Goal: Task Accomplishment & Management: Manage account settings

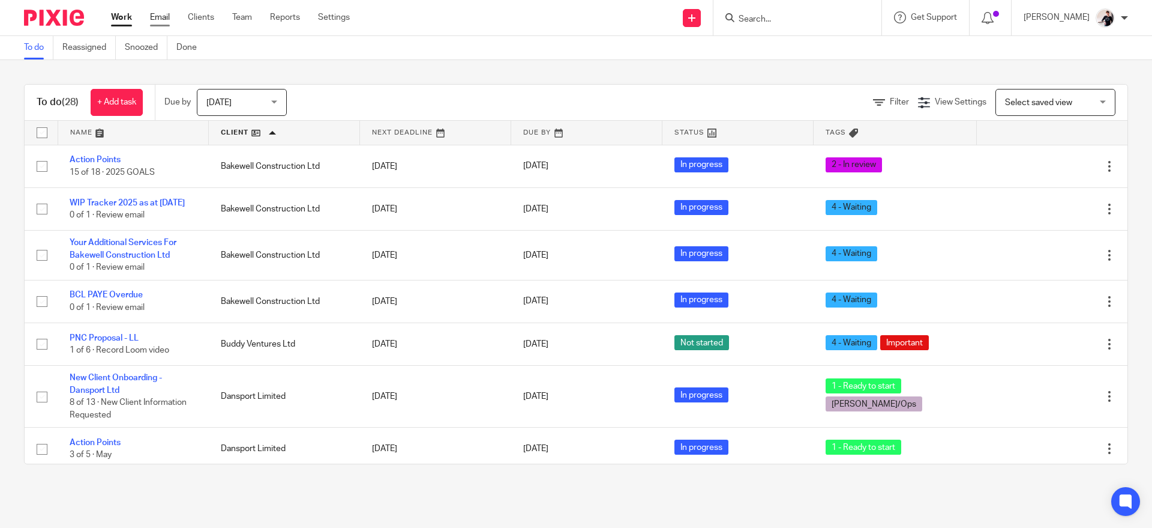
click at [152, 17] on link "Email" at bounding box center [160, 17] width 20 height 12
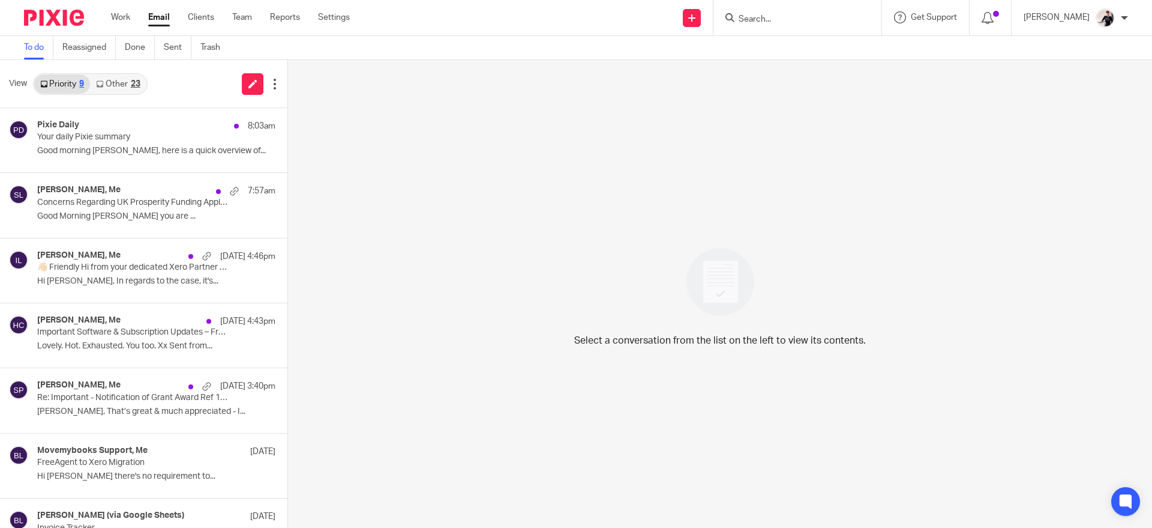
click at [137, 80] on div "23" at bounding box center [136, 84] width 10 height 8
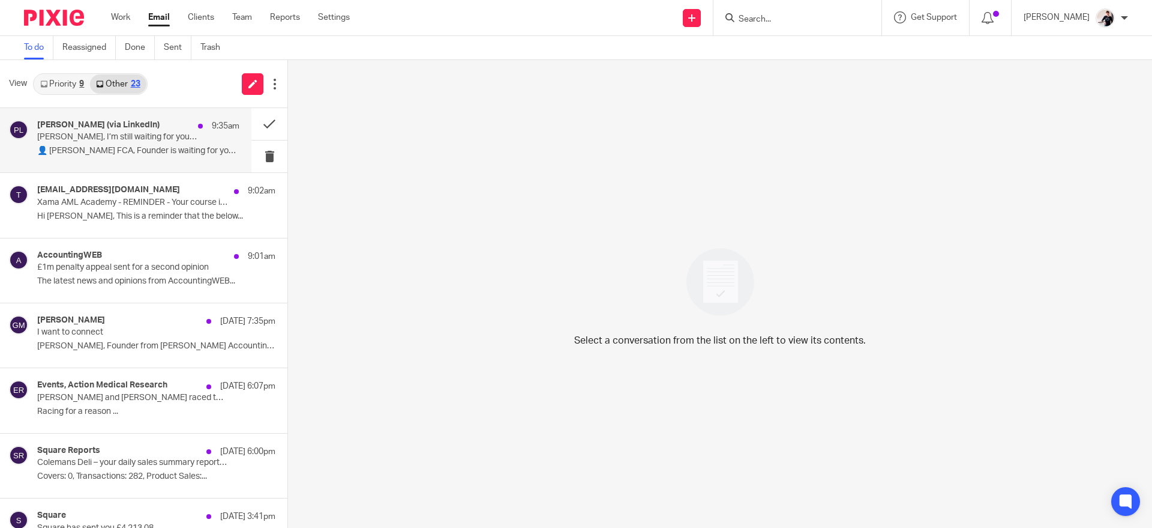
click at [137, 124] on div "Paul (via LinkedIn) 9:35am" at bounding box center [138, 126] width 202 height 12
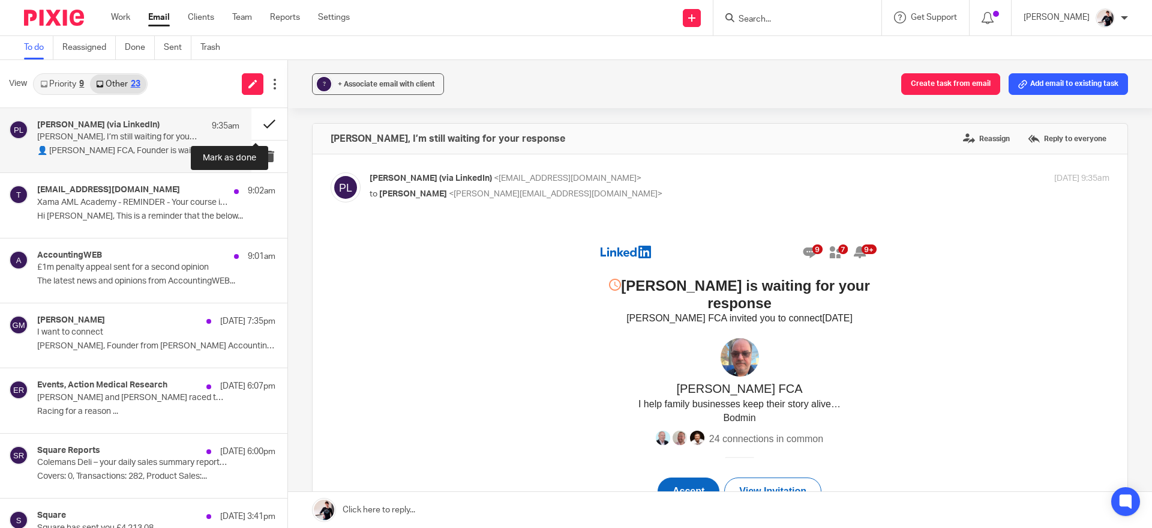
click at [251, 128] on button at bounding box center [269, 124] width 36 height 32
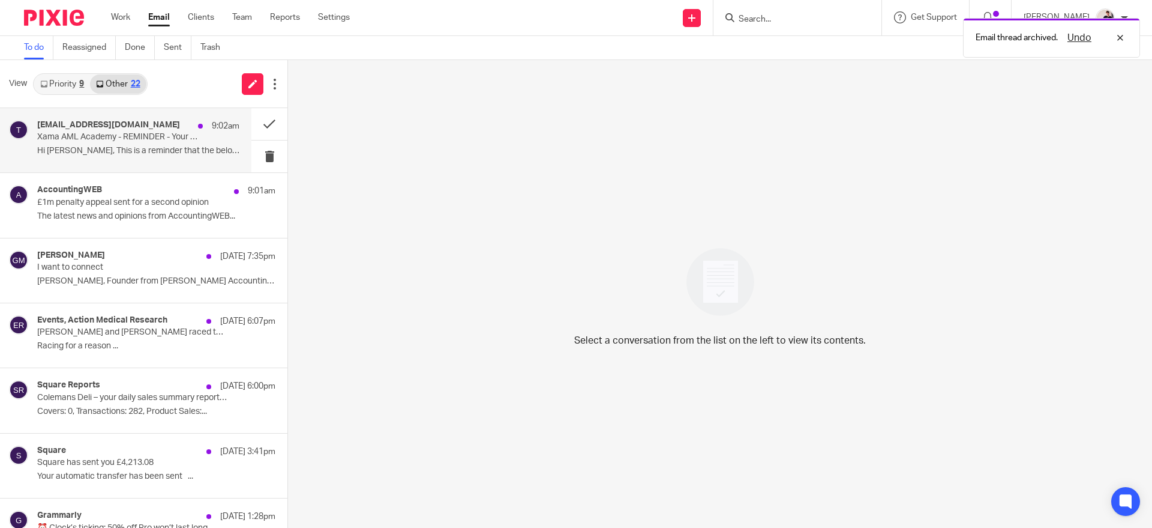
click at [144, 155] on p "Hi Helen, This is a reminder that the below..." at bounding box center [138, 151] width 202 height 10
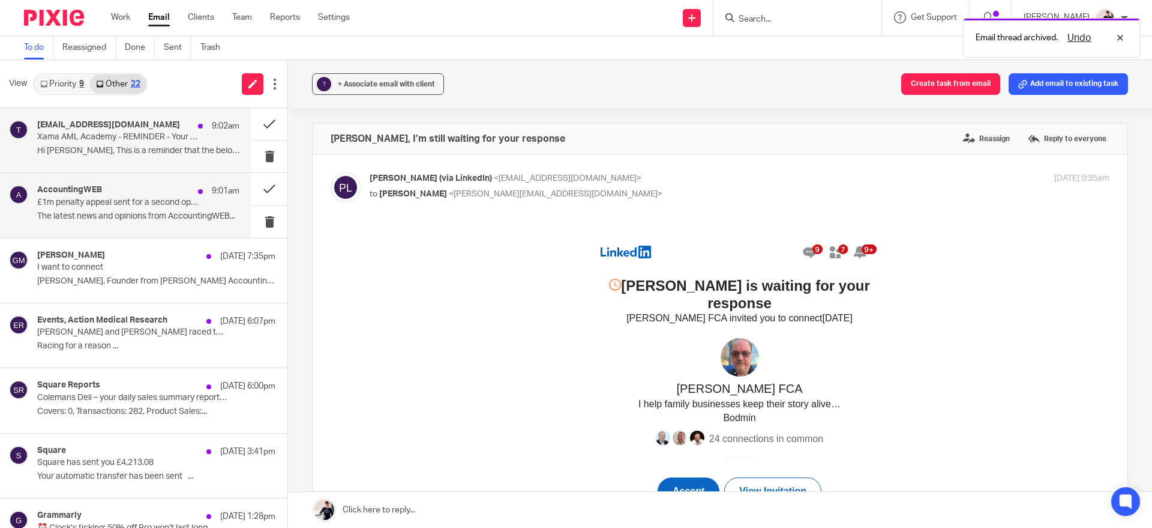
click at [148, 211] on p "The latest news and opinions from AccountingWEB..." at bounding box center [138, 216] width 202 height 10
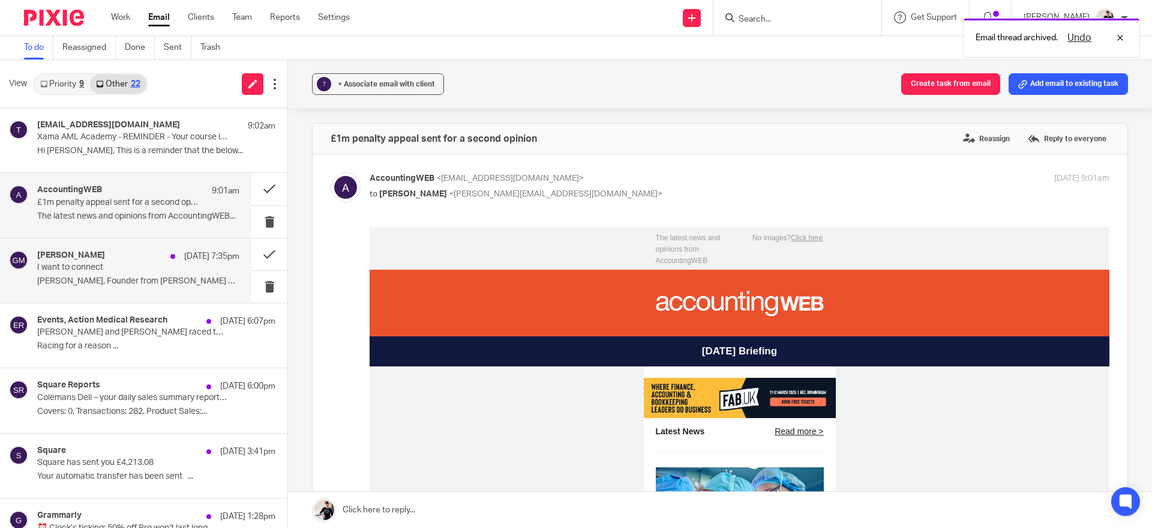
click at [143, 256] on div "Grace Hardy MAAT 17 Aug 7:35pm" at bounding box center [138, 256] width 202 height 12
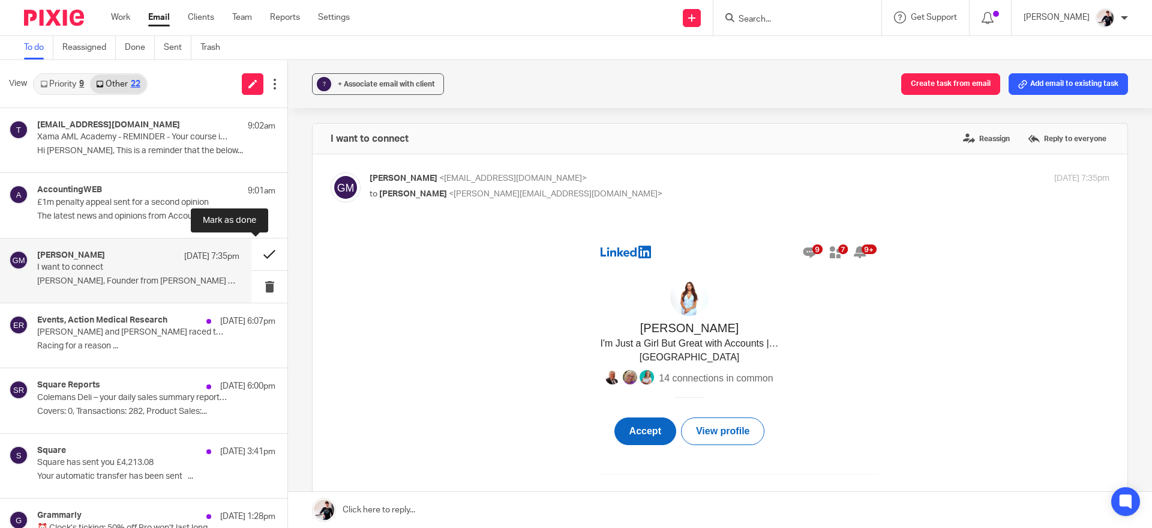
click at [251, 257] on button at bounding box center [269, 254] width 36 height 32
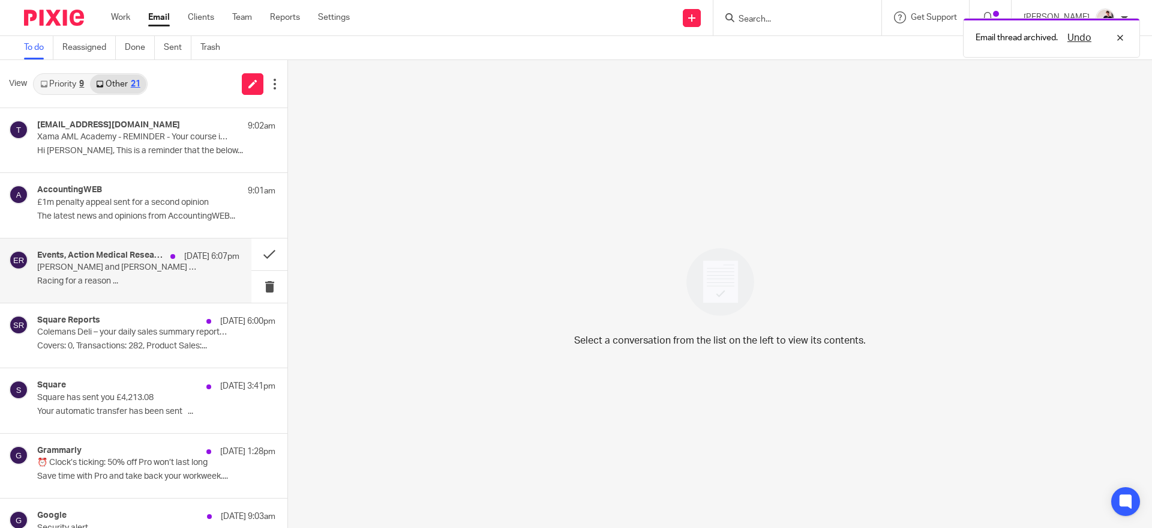
click at [173, 268] on p "Laura and Gill raced the sun for Micky, read why..." at bounding box center [118, 267] width 162 height 10
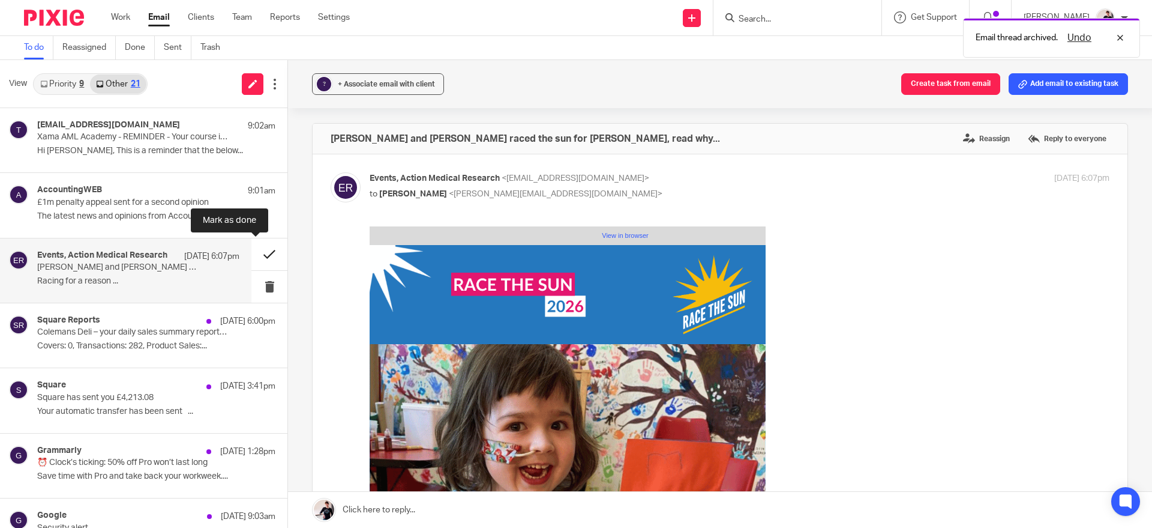
click at [253, 252] on button at bounding box center [269, 254] width 36 height 32
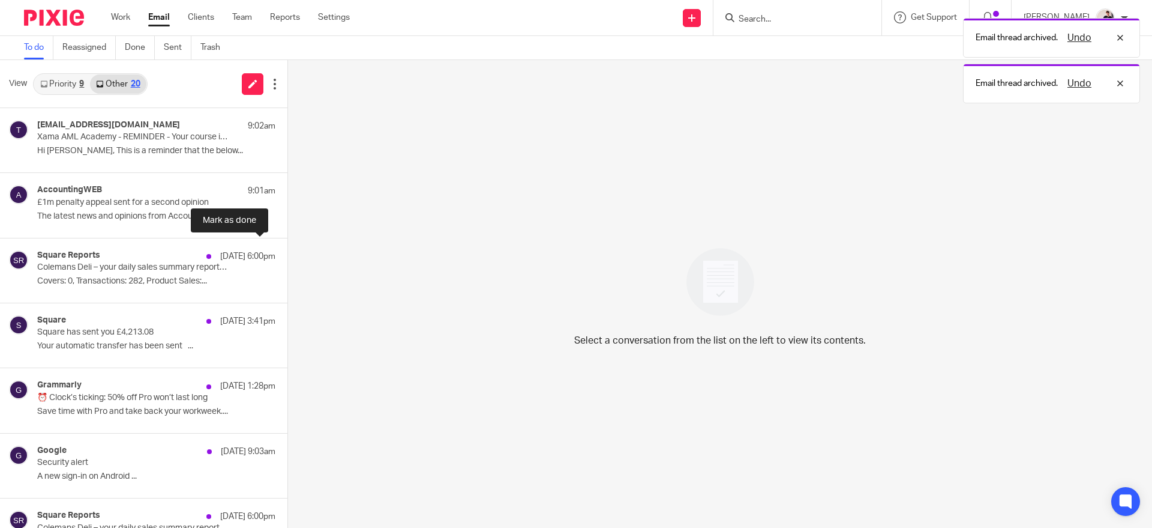
click at [287, 252] on button at bounding box center [292, 254] width 10 height 32
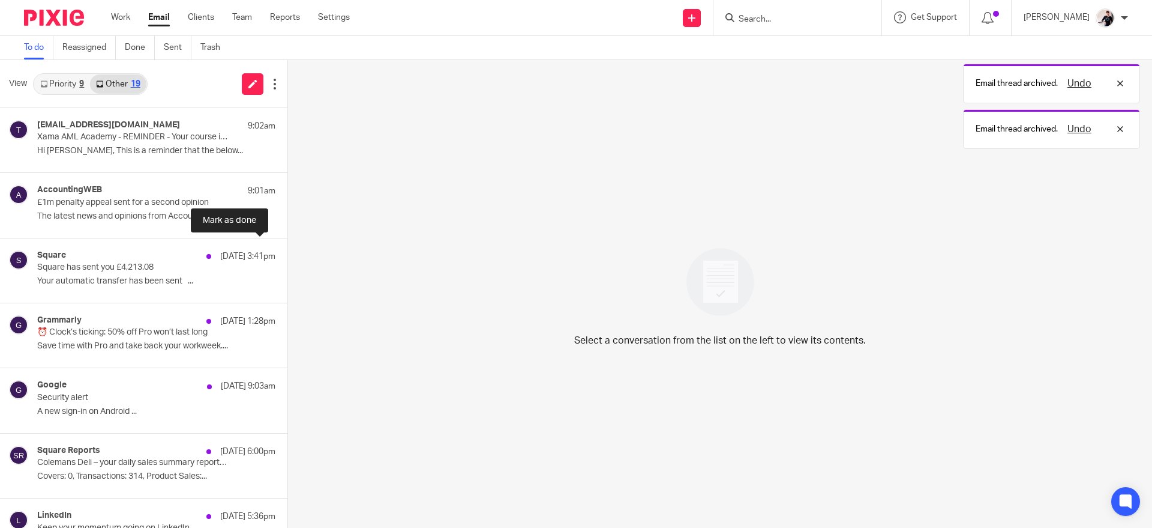
click at [287, 252] on button at bounding box center [292, 254] width 10 height 32
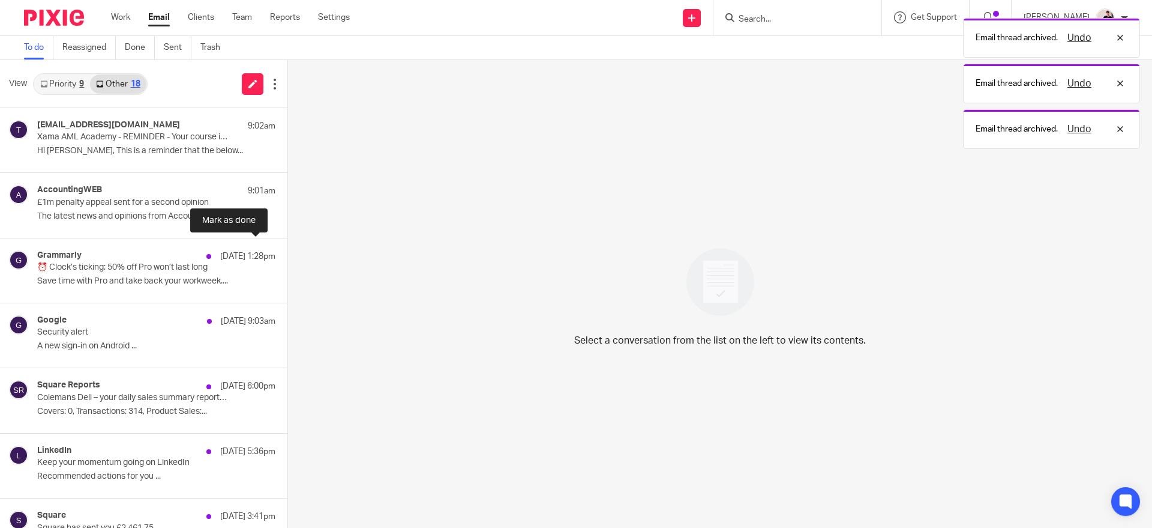
click at [287, 252] on button at bounding box center [292, 254] width 10 height 32
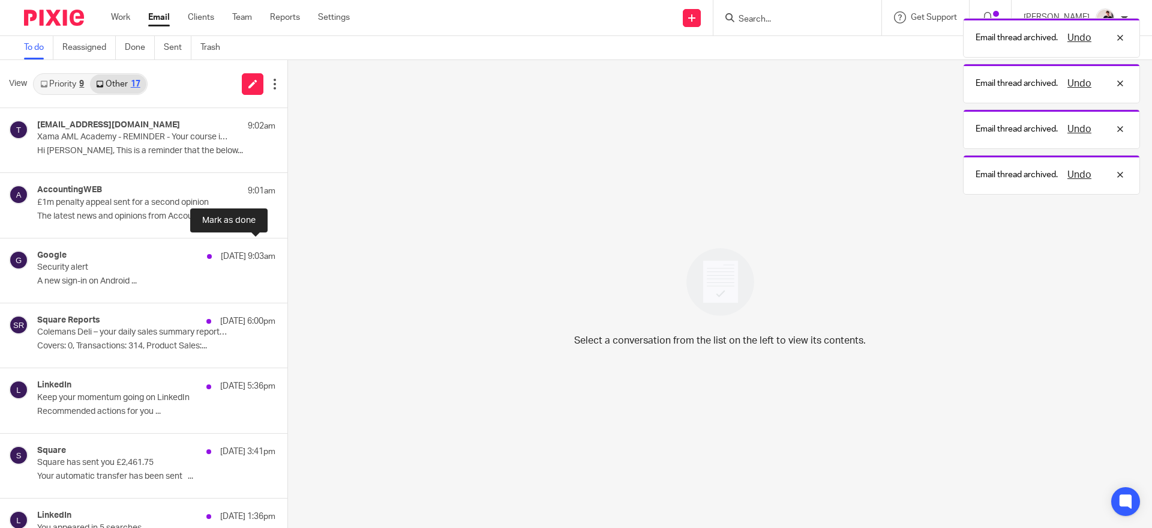
click at [287, 252] on button at bounding box center [292, 254] width 10 height 32
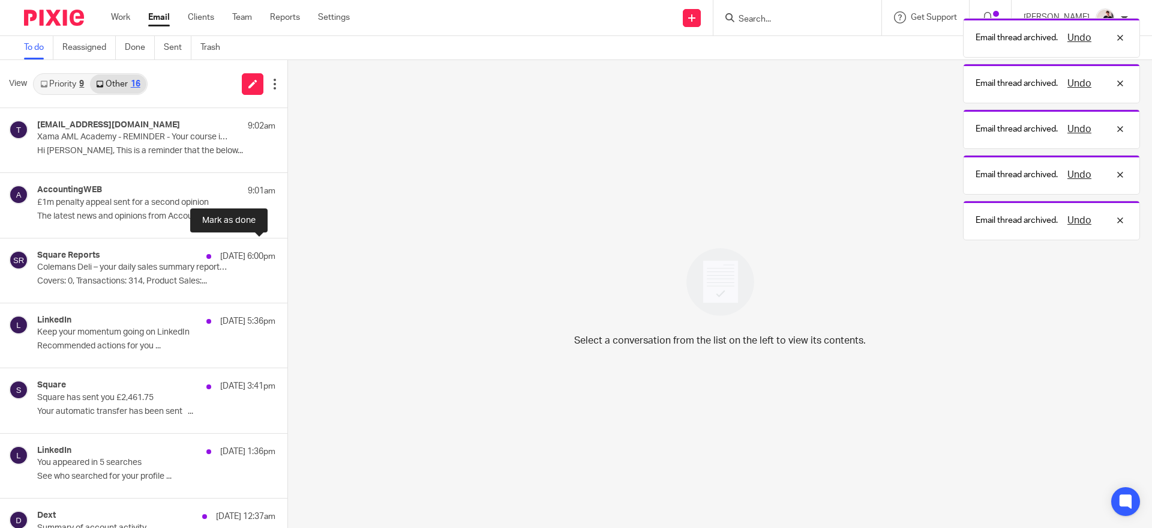
click at [287, 252] on button at bounding box center [292, 254] width 10 height 32
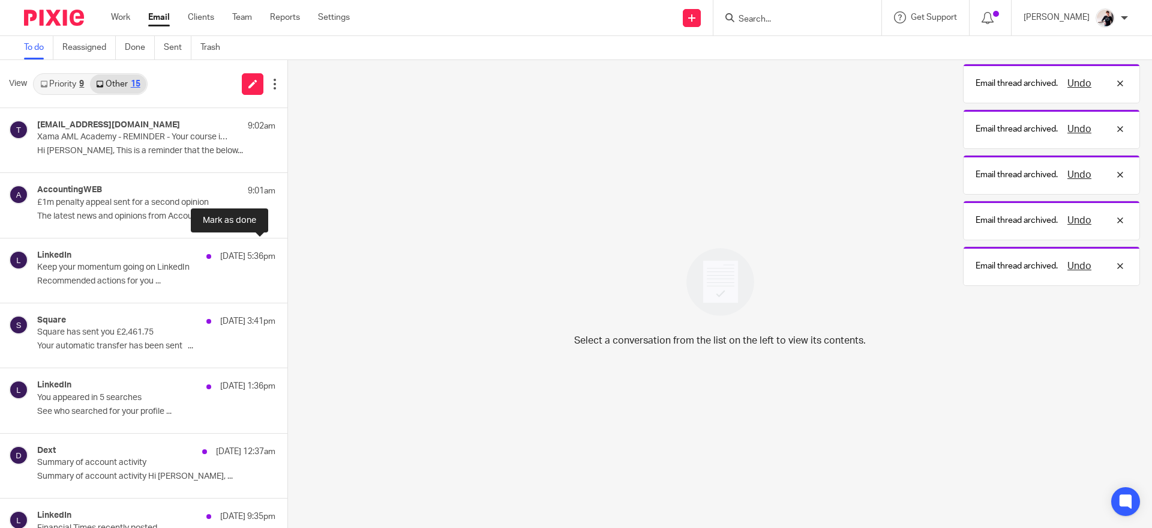
click at [287, 252] on button at bounding box center [292, 254] width 10 height 32
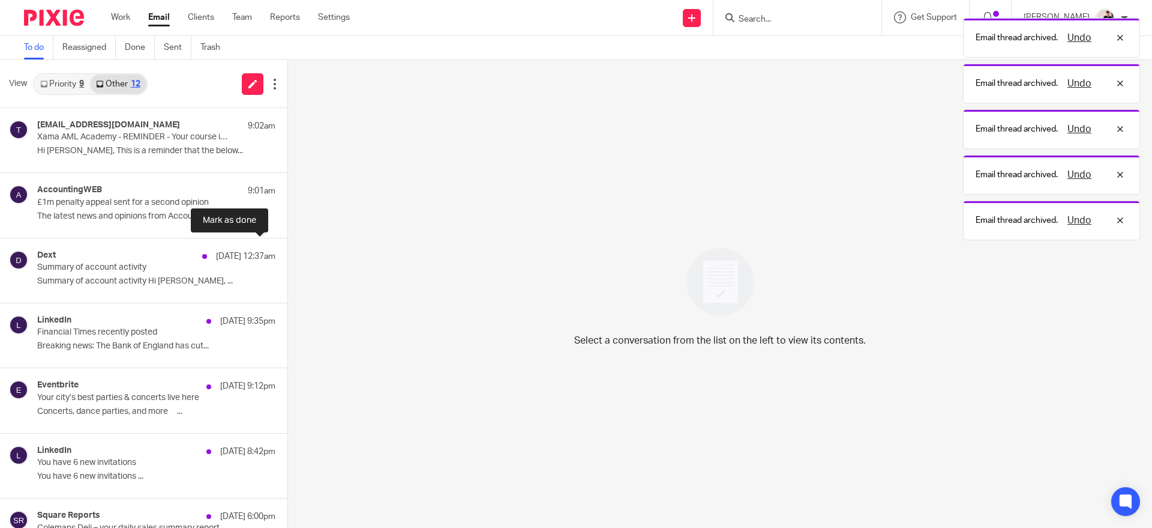
click at [287, 252] on button at bounding box center [292, 254] width 10 height 32
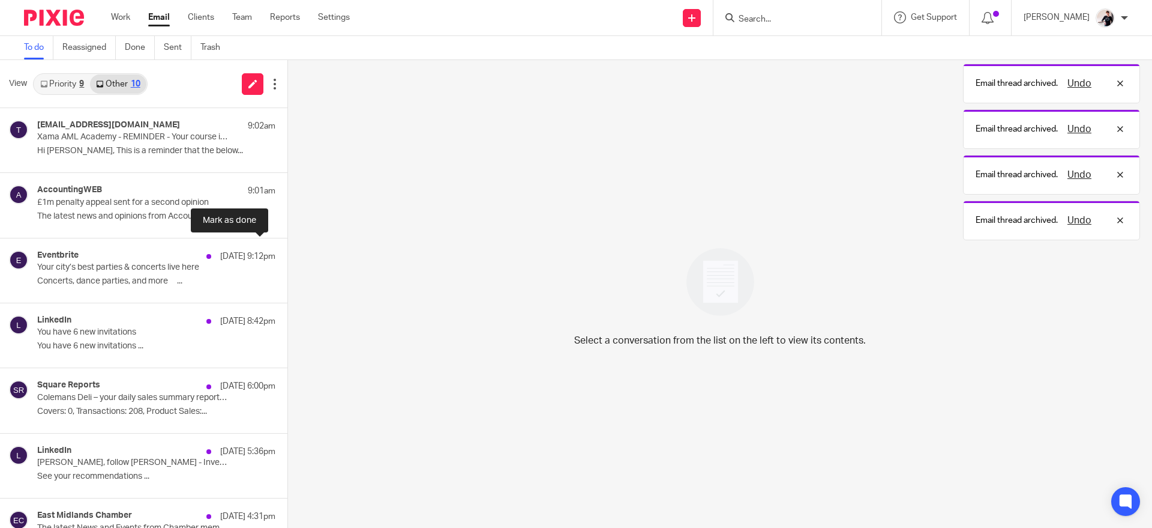
click at [287, 252] on button at bounding box center [292, 254] width 10 height 32
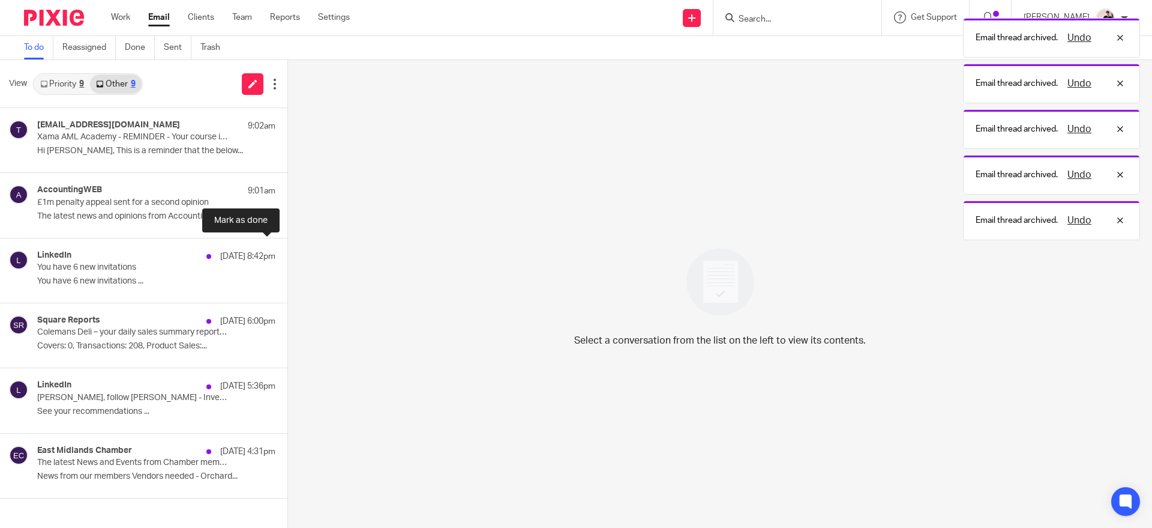
click at [287, 252] on button at bounding box center [292, 254] width 10 height 32
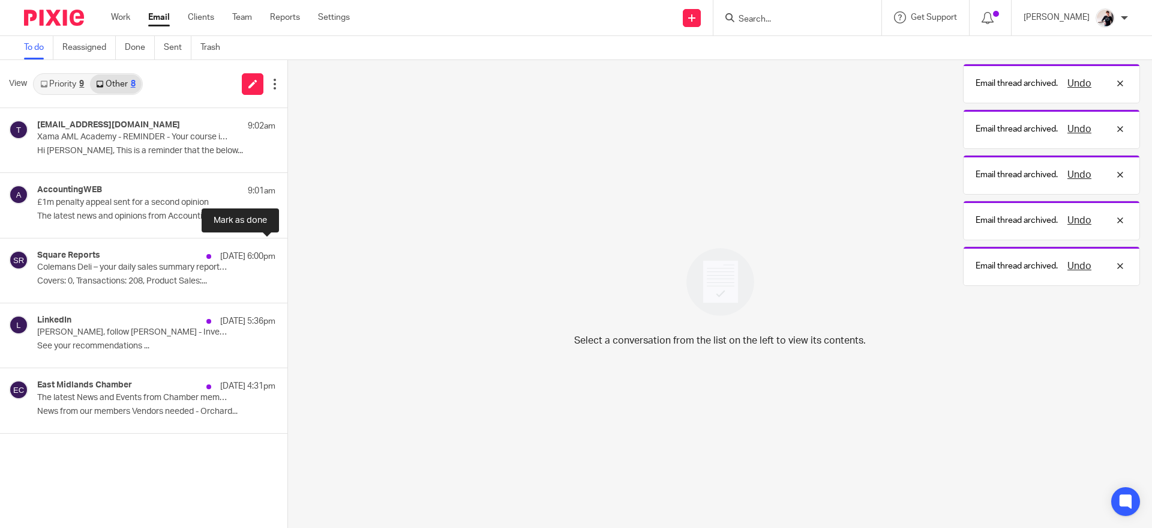
click at [287, 252] on button at bounding box center [292, 254] width 10 height 32
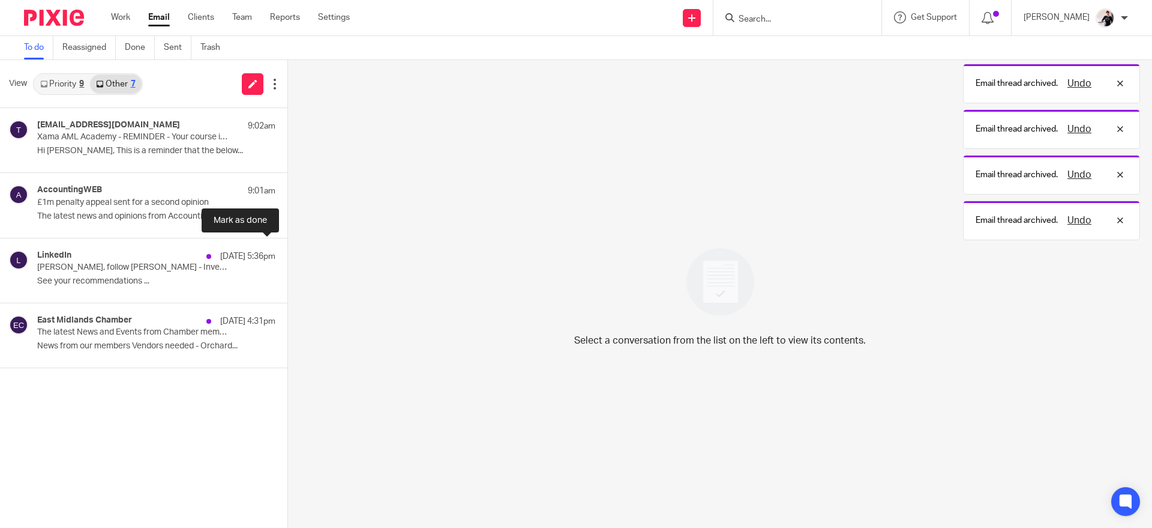
click at [287, 252] on button at bounding box center [292, 254] width 10 height 32
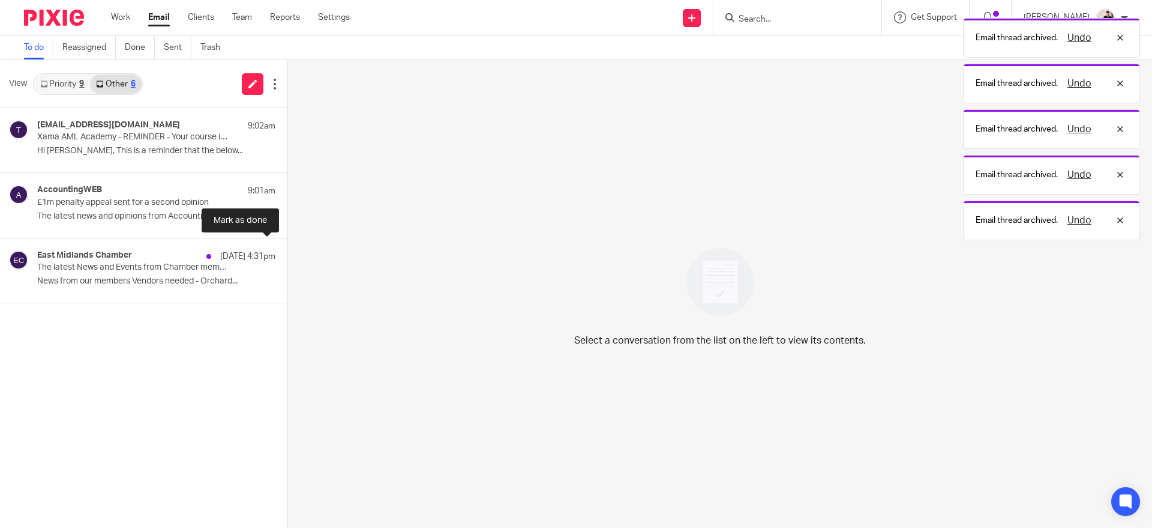
click at [287, 252] on button at bounding box center [292, 254] width 10 height 32
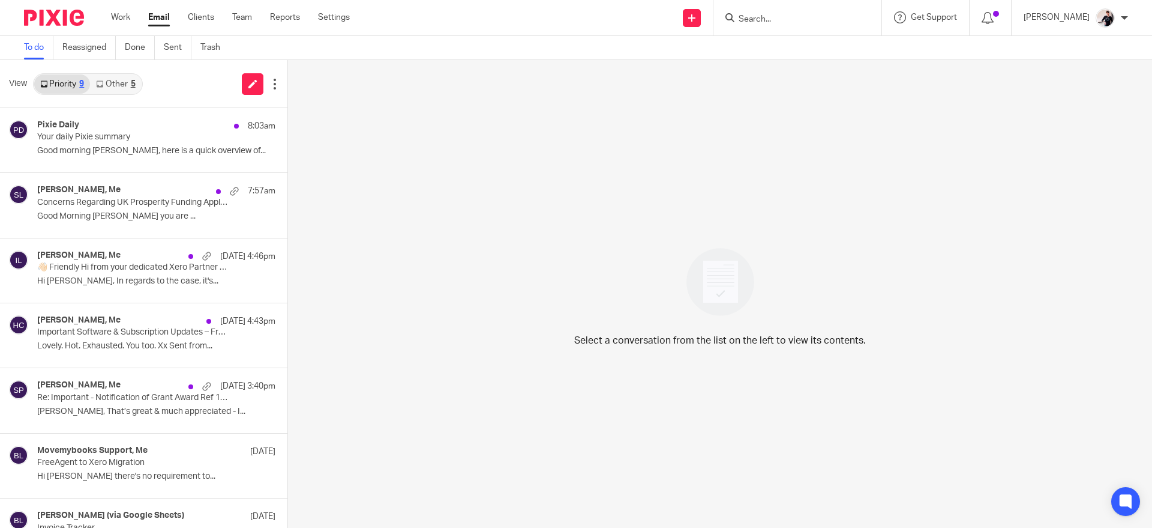
click at [131, 80] on div "5" at bounding box center [133, 84] width 5 height 8
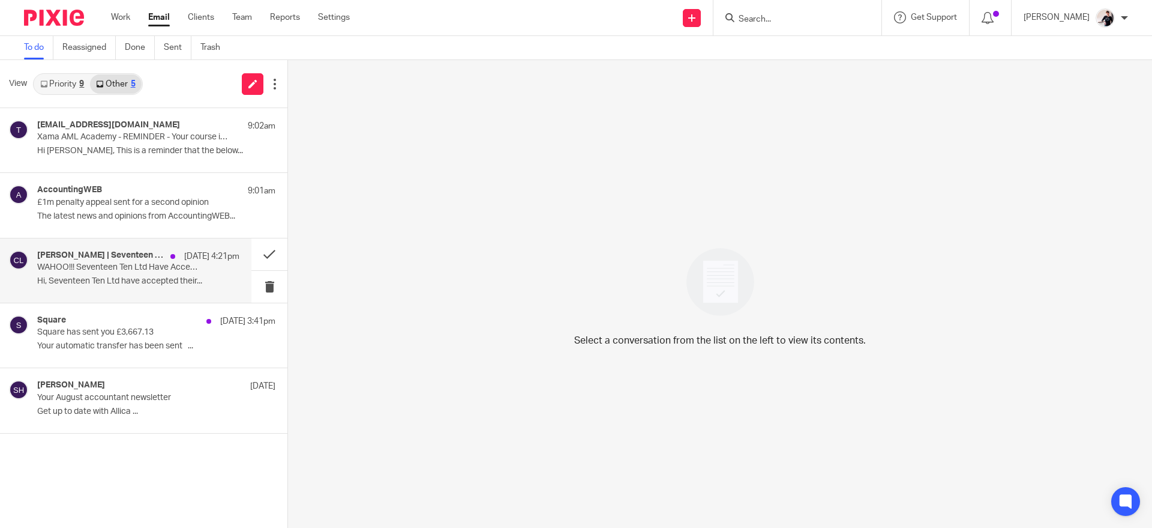
click at [123, 278] on p "Hi, Seventeen Ten Ltd have accepted their..." at bounding box center [138, 281] width 202 height 10
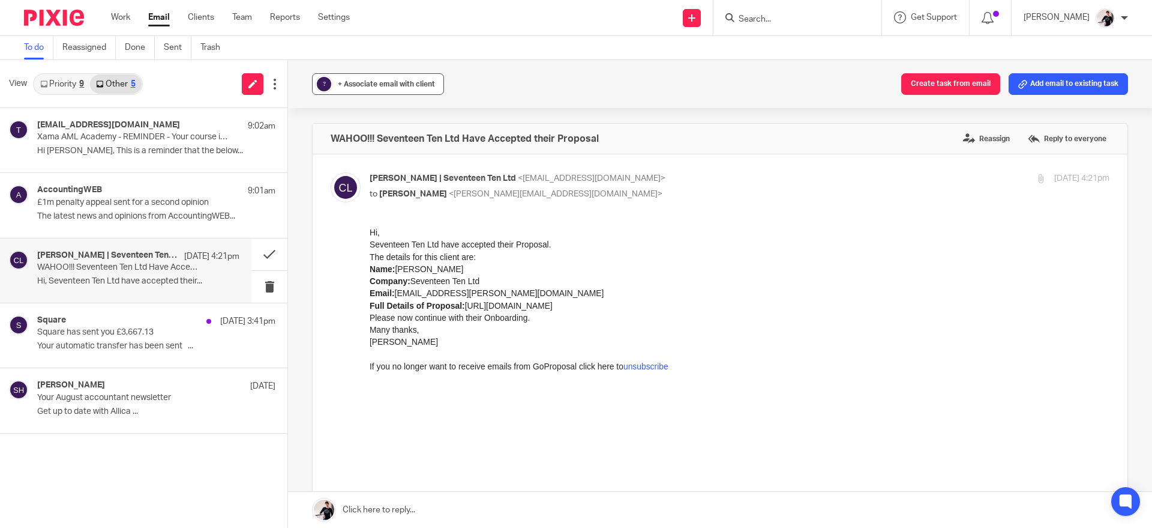
click at [389, 90] on button "? + Associate email with client" at bounding box center [378, 84] width 132 height 22
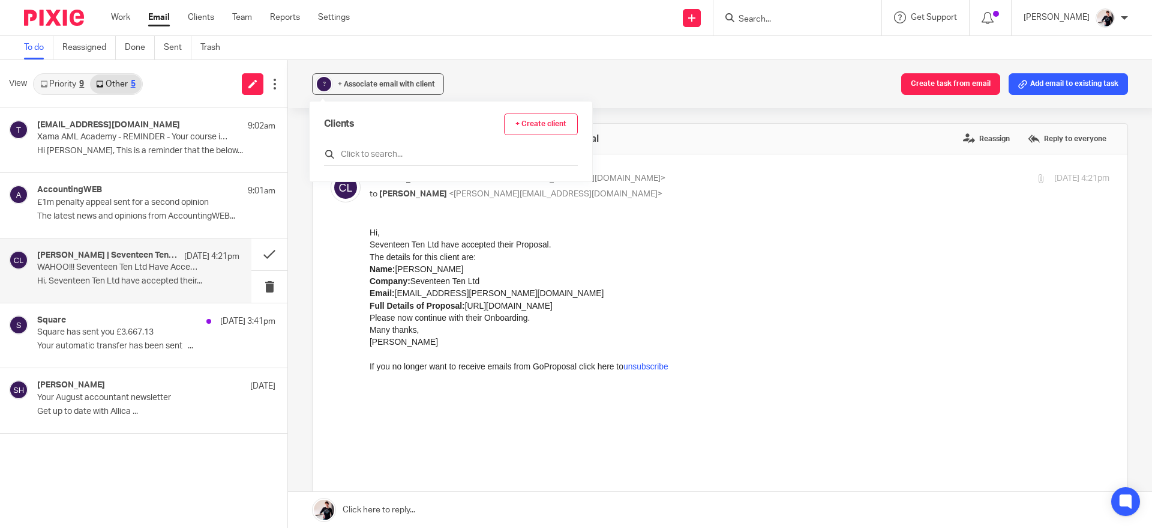
click at [393, 152] on input "text" at bounding box center [451, 154] width 254 height 12
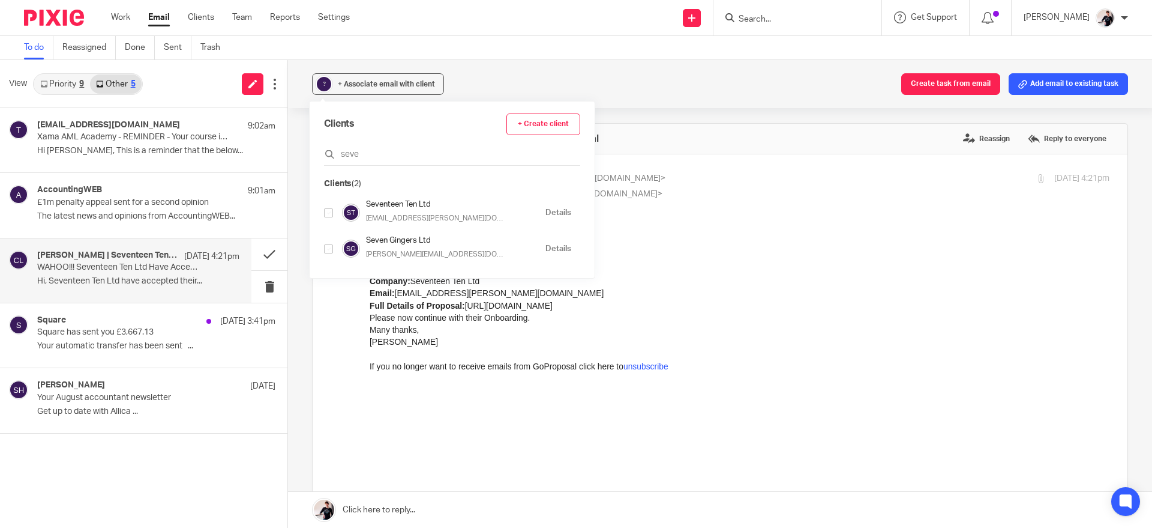
type input "seve"
click at [329, 211] on input "checkbox" at bounding box center [328, 212] width 9 height 9
checkbox input "true"
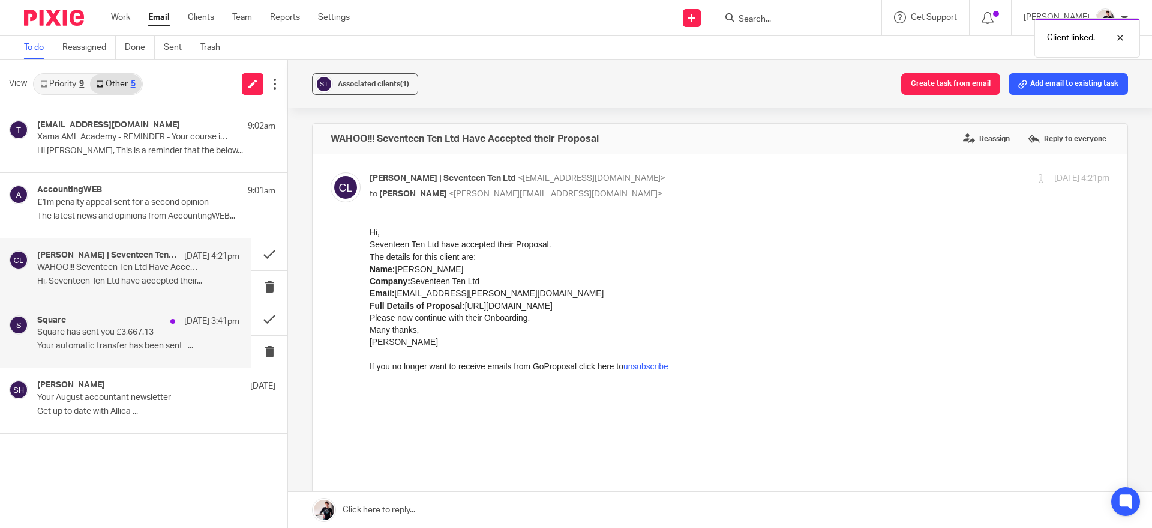
click at [147, 356] on div "Square 15 Aug 3:41pm Square has sent you £3,667.13 Your automatic transfer has …" at bounding box center [125, 335] width 251 height 64
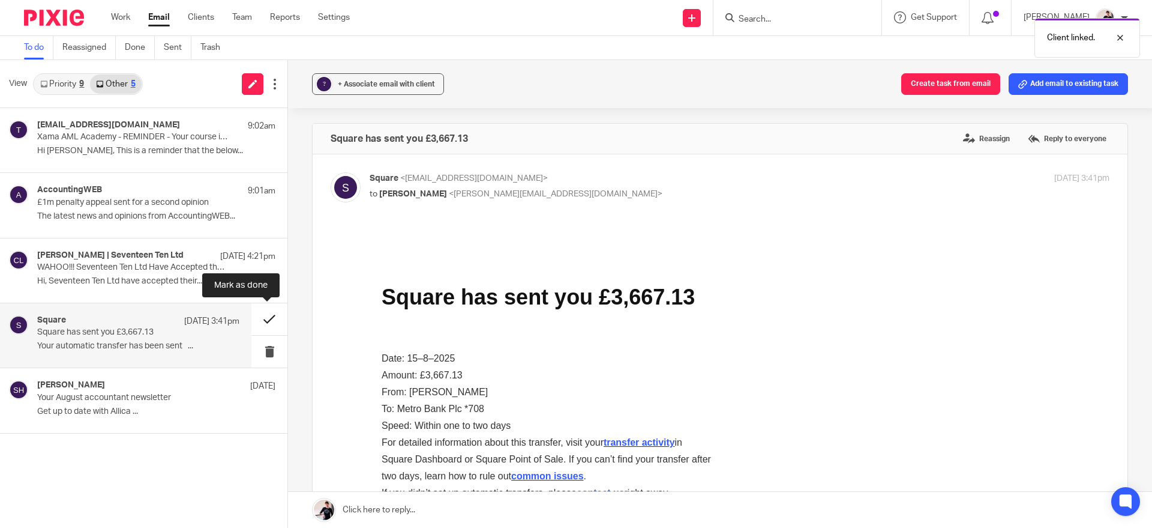
click at [263, 316] on button at bounding box center [269, 319] width 36 height 32
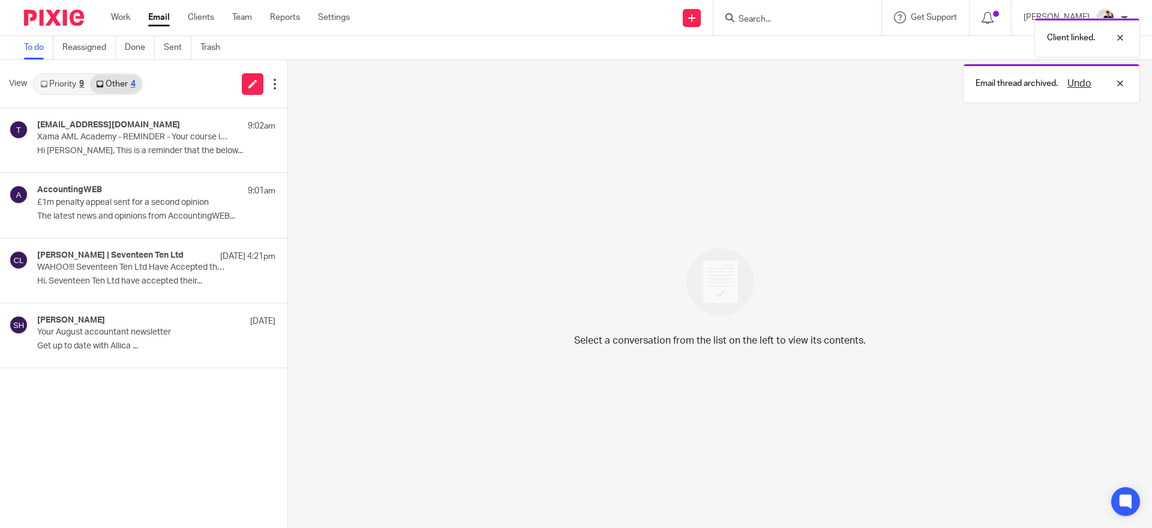
click at [67, 83] on link "Priority 9" at bounding box center [62, 83] width 56 height 19
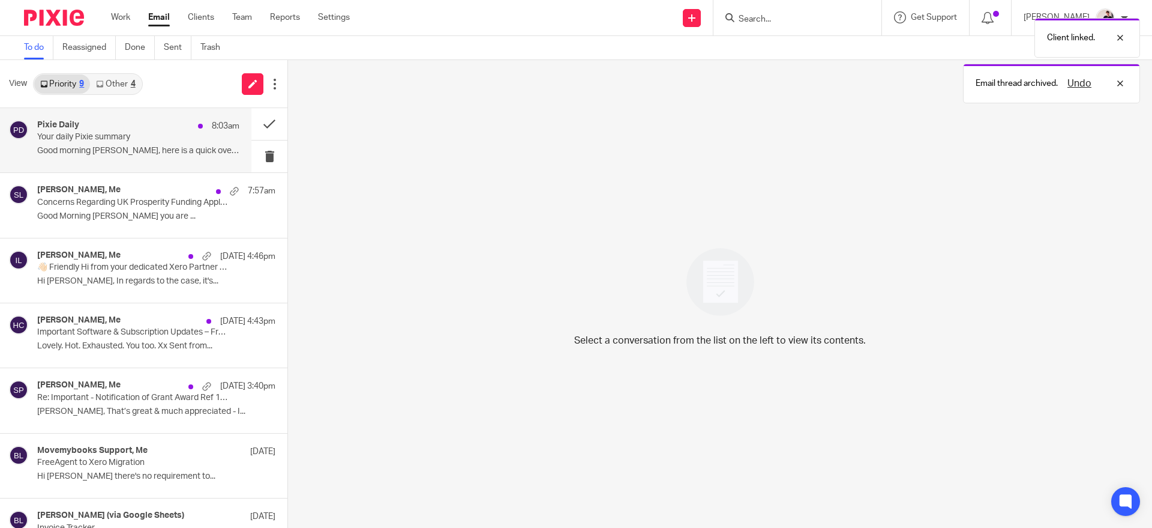
click at [73, 121] on h4 "Pixie Daily" at bounding box center [58, 125] width 42 height 10
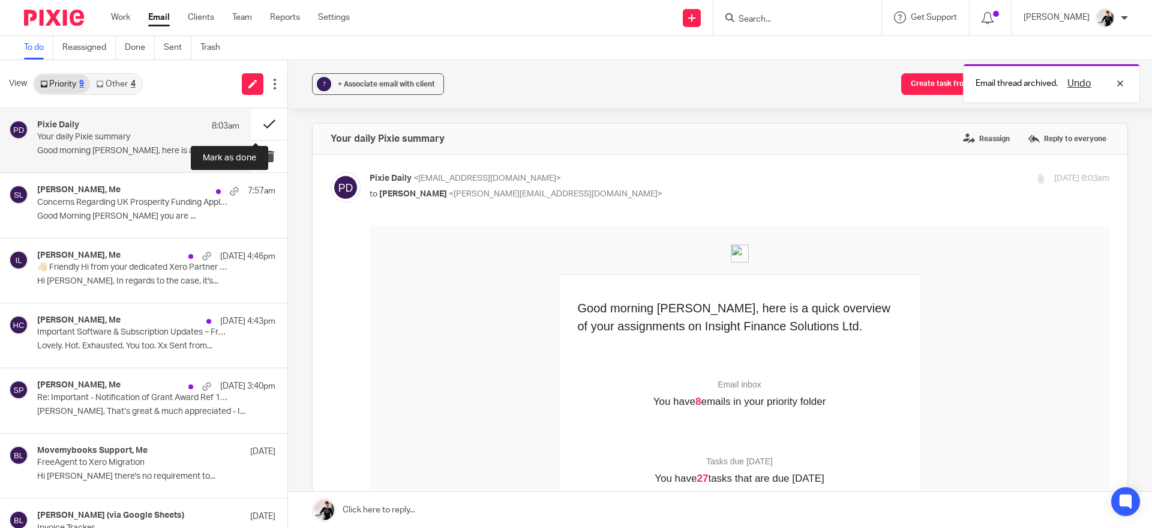
click at [255, 119] on button at bounding box center [269, 124] width 36 height 32
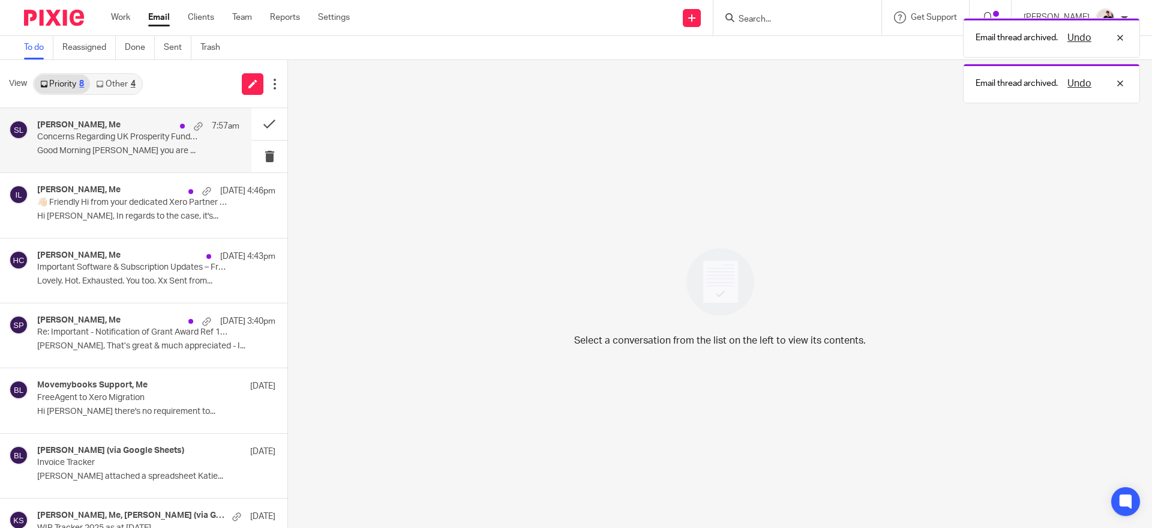
click at [84, 145] on div "Trindade, Christina, Me 7:57am Concerns Regarding UK Prosperity Funding Applica…" at bounding box center [138, 140] width 202 height 40
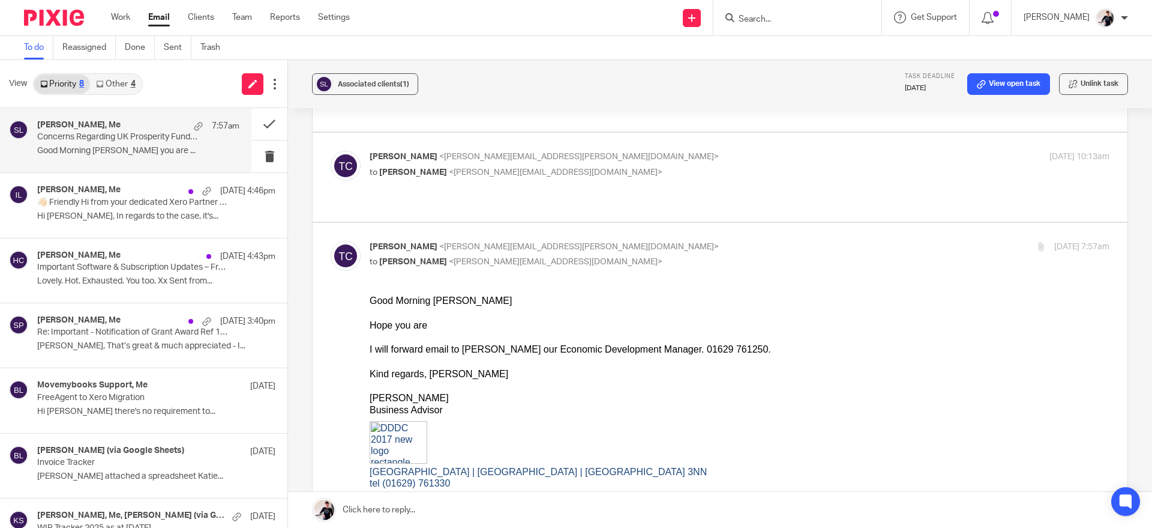
scroll to position [114, 0]
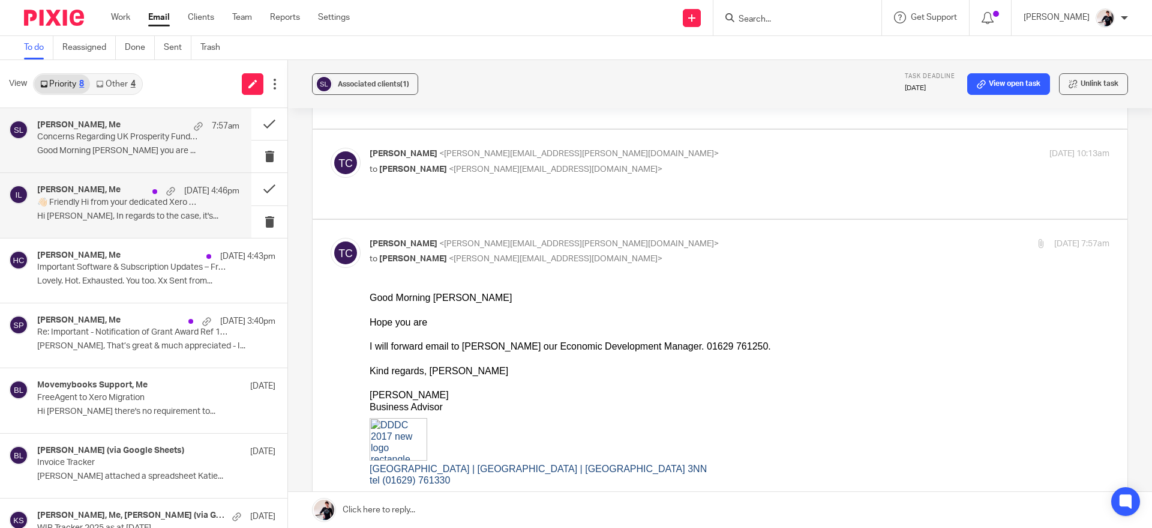
click at [169, 217] on p "Hi Helen, In regards to the case, it's..." at bounding box center [138, 216] width 202 height 10
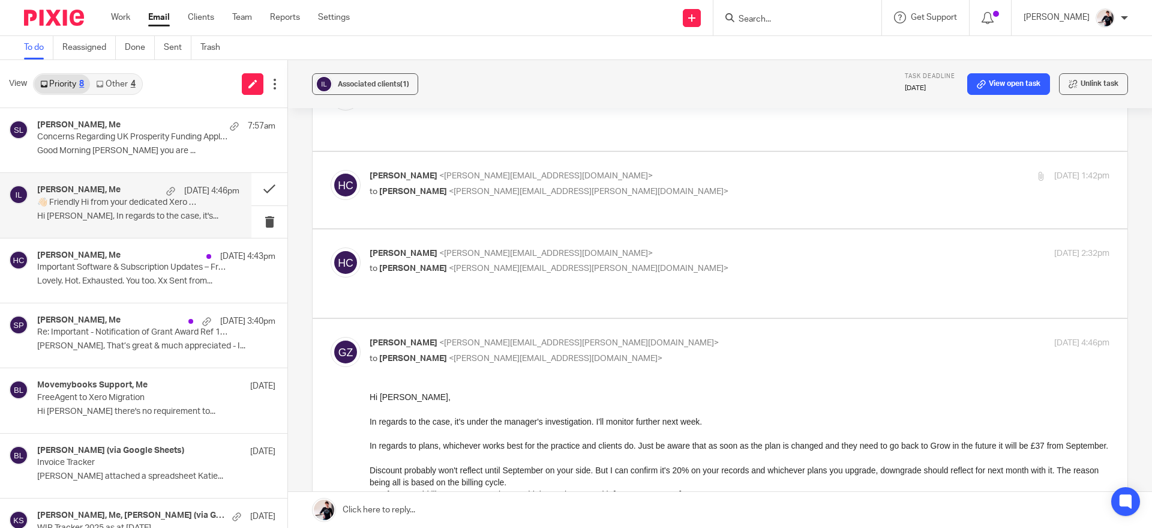
scroll to position [1157, 0]
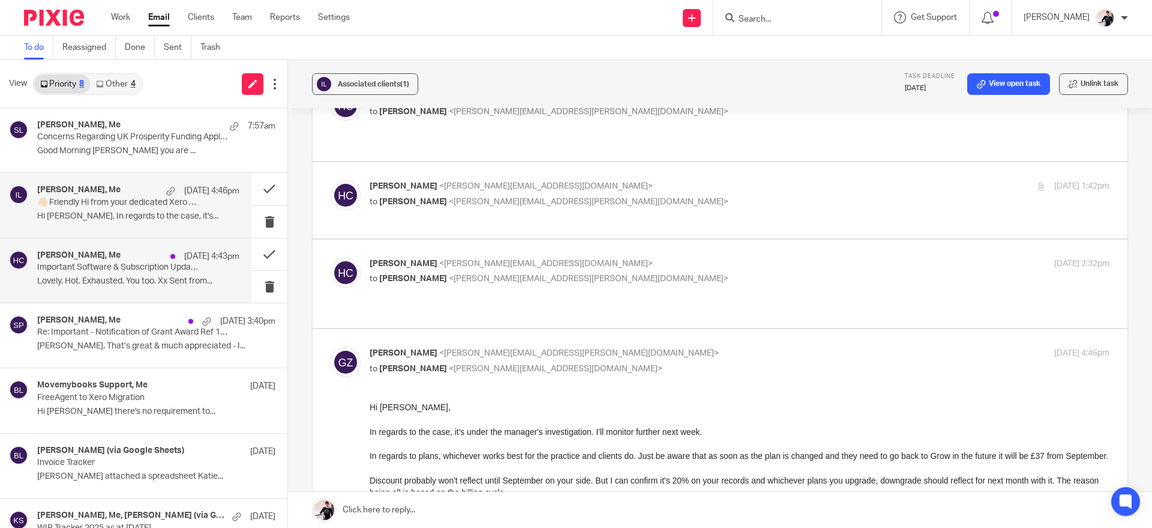
click at [155, 277] on p "Lovely. Hot. Exhausted. You too. Xx Sent from..." at bounding box center [138, 281] width 202 height 10
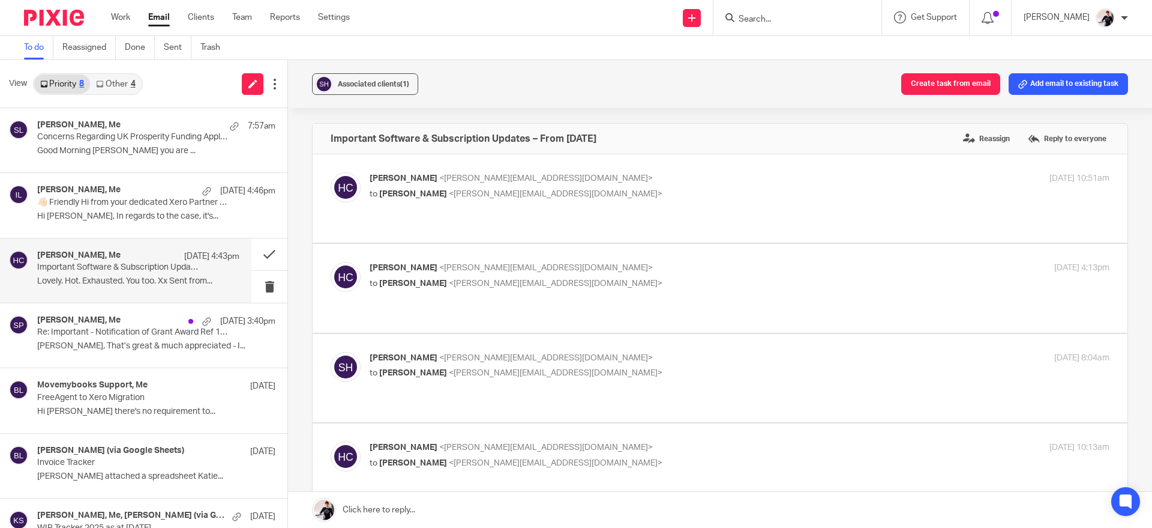
scroll to position [0, 0]
click at [149, 346] on p "Helen, That’s great & much appreciated - I..." at bounding box center [138, 346] width 202 height 10
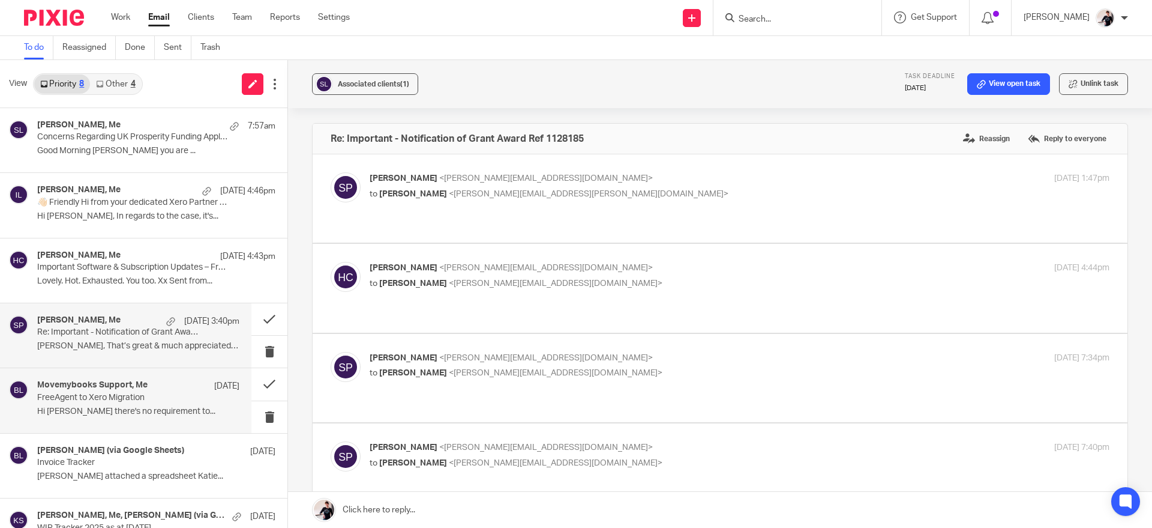
click at [152, 397] on p "FreeAgent to Xero Migration" at bounding box center [118, 397] width 162 height 10
